Goal: Check status: Check status

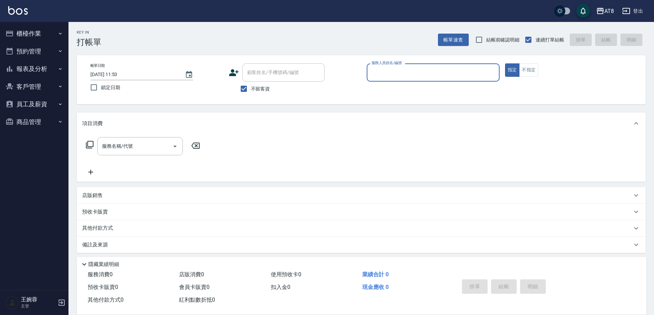
click at [37, 101] on button "員工及薪資" at bounding box center [34, 104] width 63 height 18
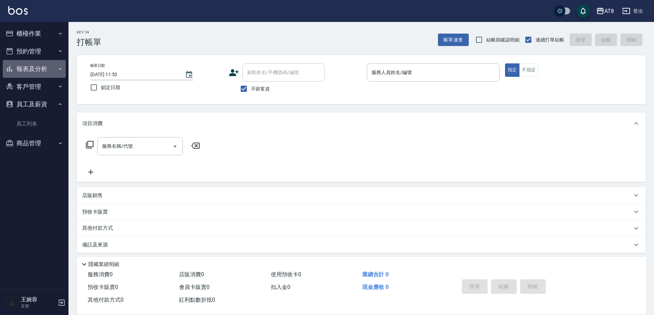
click at [41, 66] on button "報表及分析" at bounding box center [34, 69] width 63 height 18
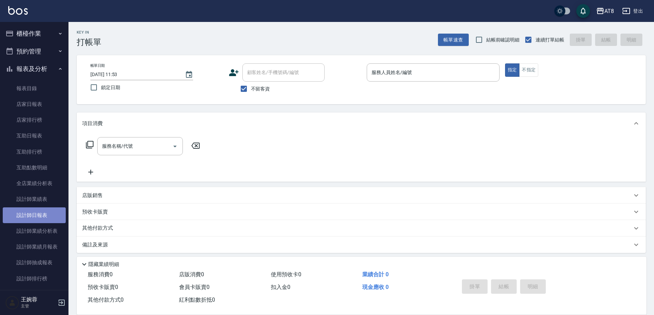
click at [46, 212] on link "設計師日報表" at bounding box center [34, 215] width 63 height 16
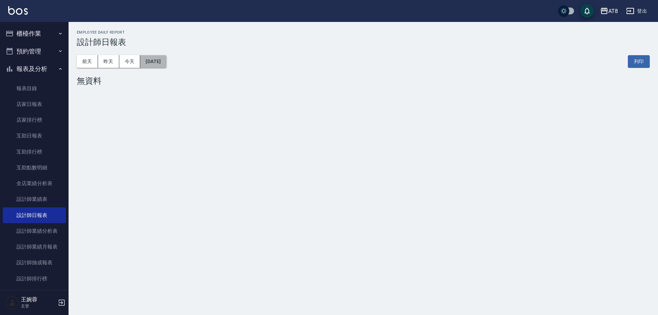
click at [154, 61] on button "2025/09/22" at bounding box center [153, 61] width 26 height 13
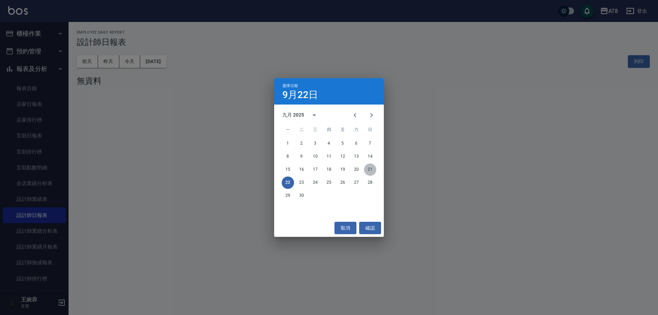
click at [369, 163] on button "21" at bounding box center [370, 169] width 12 height 12
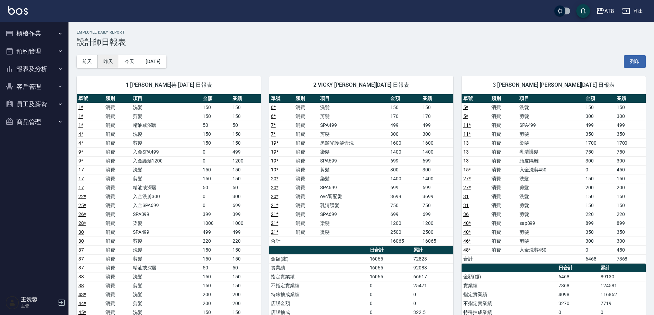
click at [117, 60] on button "昨天" at bounding box center [108, 61] width 21 height 13
click at [113, 60] on button "昨天" at bounding box center [108, 61] width 21 height 13
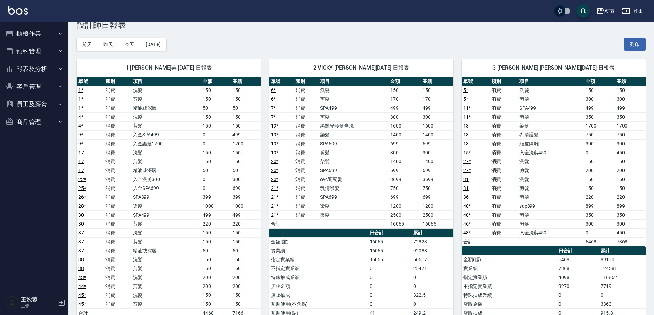
scroll to position [21, 0]
